Goal: Task Accomplishment & Management: Use online tool/utility

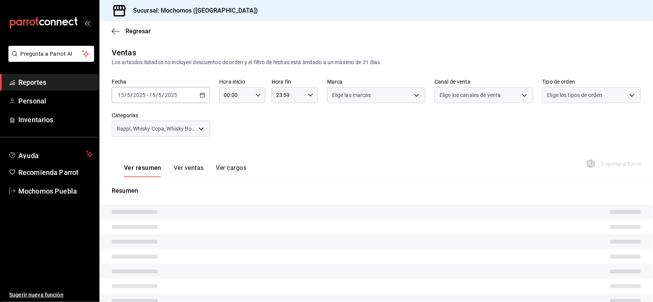
type input "5e983478-fc85-4db5-949c-195bc59d9017,c3aed2d8-39ed-4743-9fb8-fb39105a1447,311a7…"
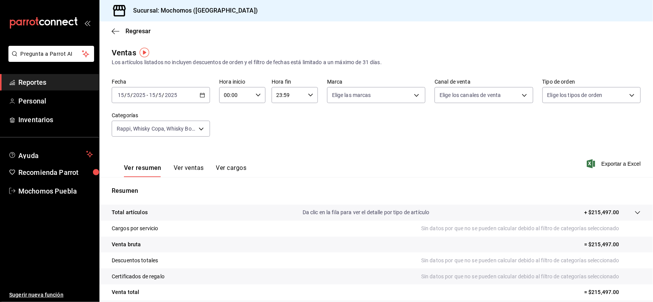
click at [201, 96] on icon "button" at bounding box center [202, 95] width 5 height 5
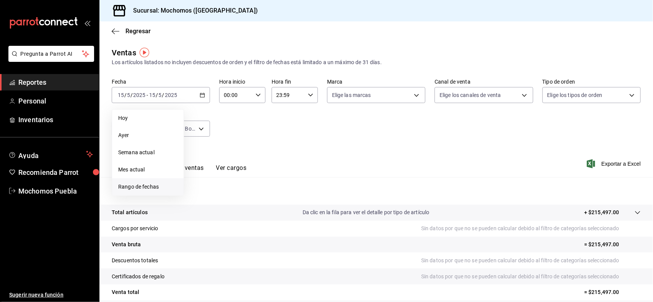
click at [153, 189] on span "Rango de fechas" at bounding box center [147, 187] width 59 height 8
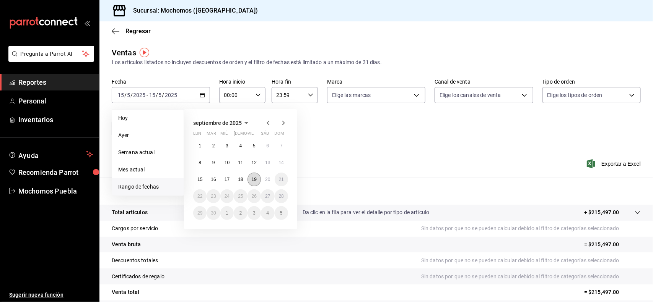
click at [253, 182] on button "19" at bounding box center [253, 180] width 13 height 14
click at [263, 180] on button "20" at bounding box center [267, 180] width 13 height 14
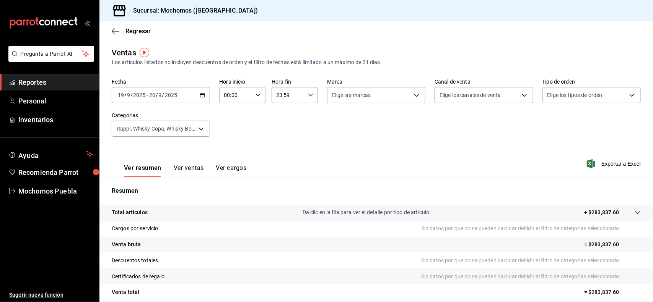
click at [257, 99] on div "00:00 Hora inicio" at bounding box center [242, 95] width 46 height 16
click at [231, 150] on span "02" at bounding box center [229, 151] width 11 height 6
type input "02:00"
click at [231, 150] on button "05" at bounding box center [229, 148] width 20 height 15
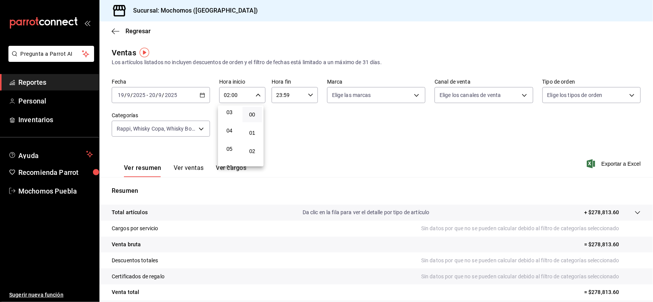
type input "05:00"
click at [306, 96] on div at bounding box center [326, 151] width 653 height 302
click at [308, 96] on icon "button" at bounding box center [310, 95] width 5 height 5
click at [282, 127] on span "21" at bounding box center [281, 130] width 11 height 6
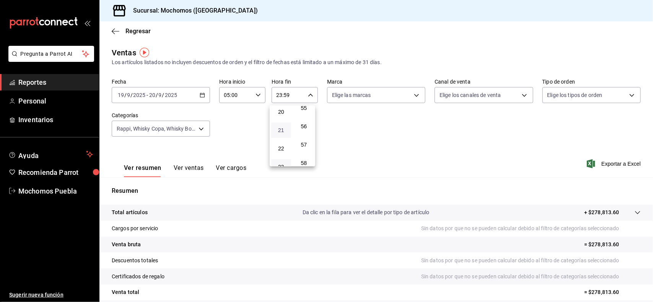
type input "21:59"
click at [282, 122] on span "05" at bounding box center [281, 123] width 11 height 6
type input "05:59"
drag, startPoint x: 647, startPoint y: 75, endPoint x: 646, endPoint y: 98, distance: 23.3
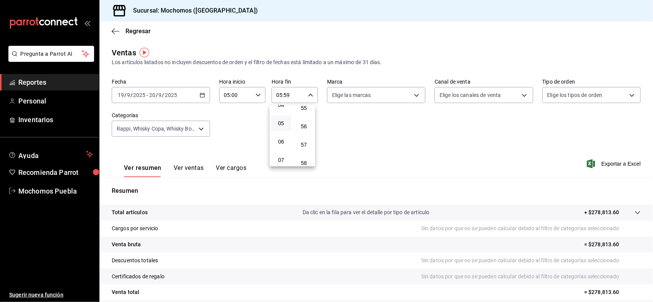
click at [646, 98] on div at bounding box center [326, 151] width 653 height 302
drag, startPoint x: 646, startPoint y: 98, endPoint x: 650, endPoint y: 122, distance: 23.6
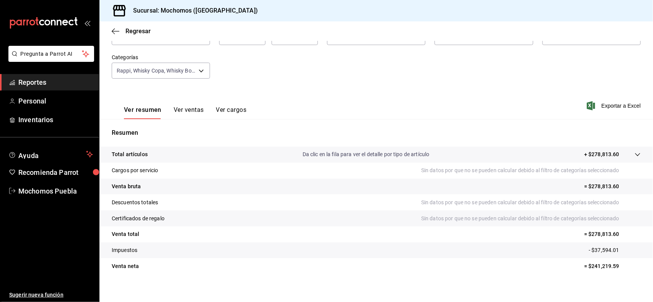
scroll to position [62, 0]
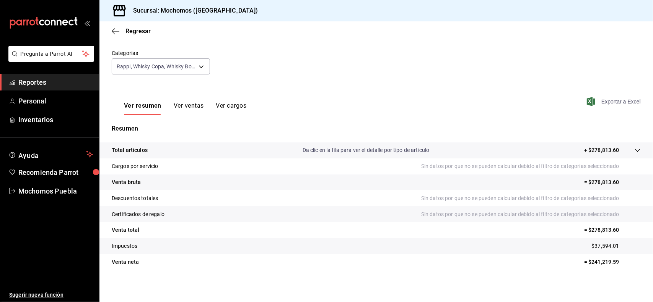
click at [608, 103] on span "Exportar a Excel" at bounding box center [614, 101] width 52 height 9
